Goal: Information Seeking & Learning: Learn about a topic

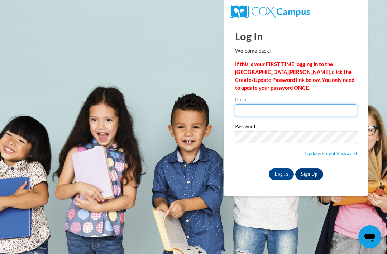
type input "[EMAIL_ADDRESS][DOMAIN_NAME]"
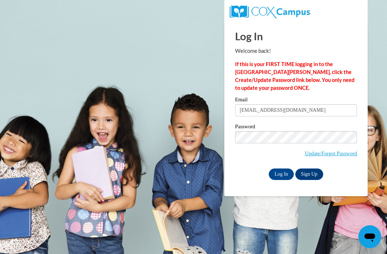
click at [281, 173] on input "Log In" at bounding box center [281, 173] width 25 height 11
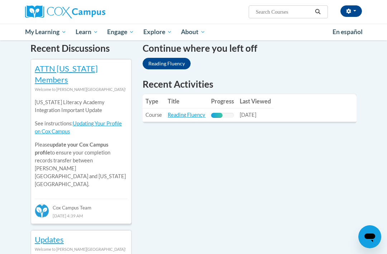
scroll to position [228, 0]
click at [184, 112] on link "Reading Fluency" at bounding box center [187, 115] width 38 height 6
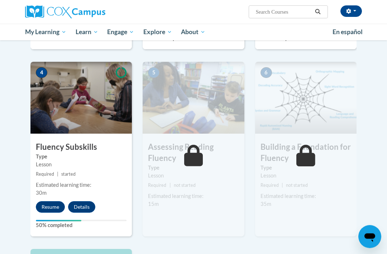
scroll to position [334, 0]
click at [44, 211] on button "Resume" at bounding box center [50, 206] width 29 height 11
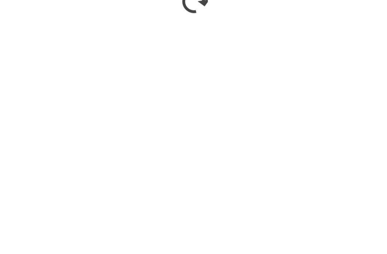
scroll to position [472, 0]
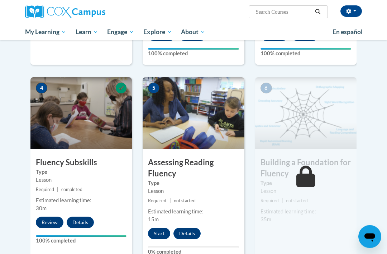
scroll to position [319, 0]
click at [160, 235] on button "Start" at bounding box center [159, 232] width 22 height 11
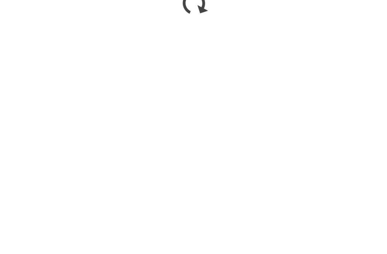
scroll to position [555, 0]
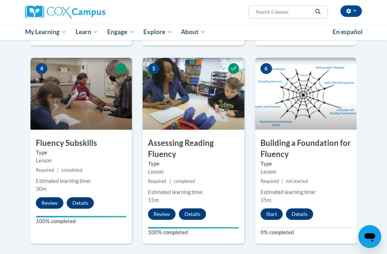
scroll to position [338, 0]
click at [272, 217] on button "Start" at bounding box center [272, 213] width 22 height 11
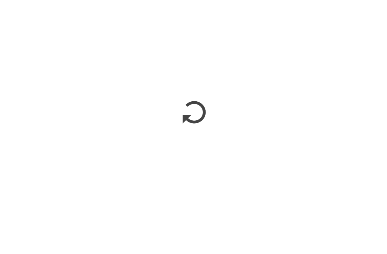
scroll to position [361, 0]
